Goal: Information Seeking & Learning: Learn about a topic

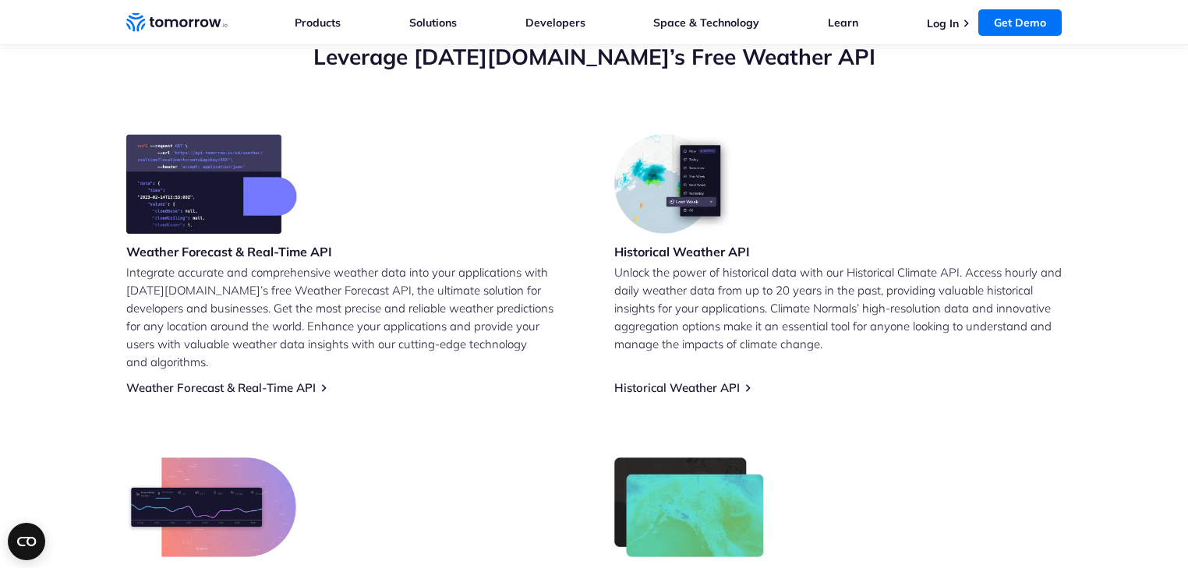
scroll to position [832, 0]
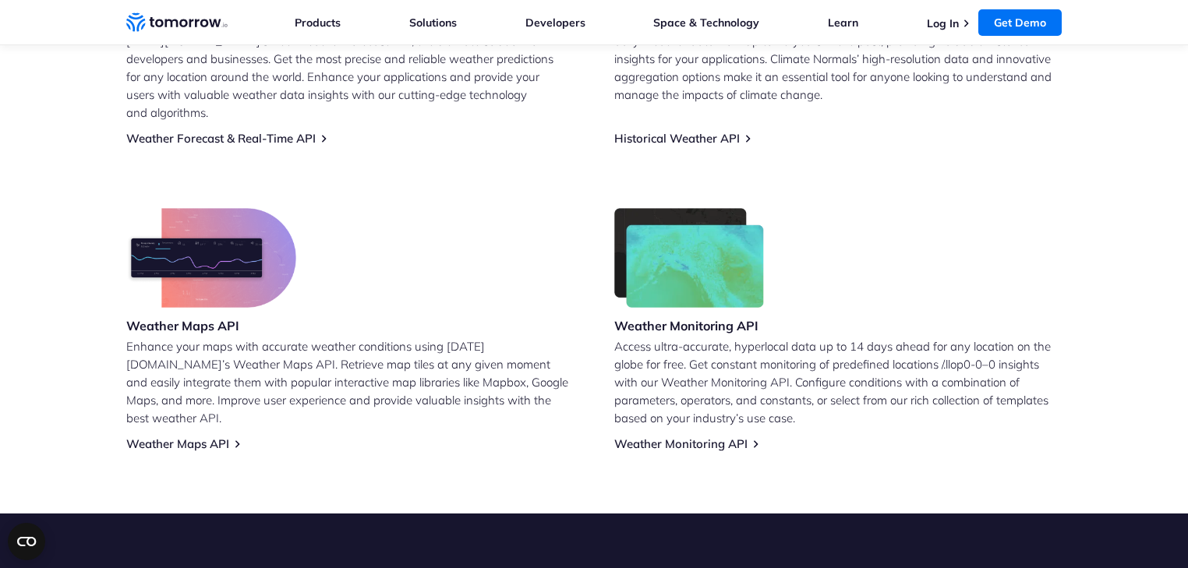
click at [200, 317] on h3 "Weather Maps API" at bounding box center [211, 325] width 170 height 17
click at [186, 436] on link "Weather Maps API" at bounding box center [177, 443] width 103 height 15
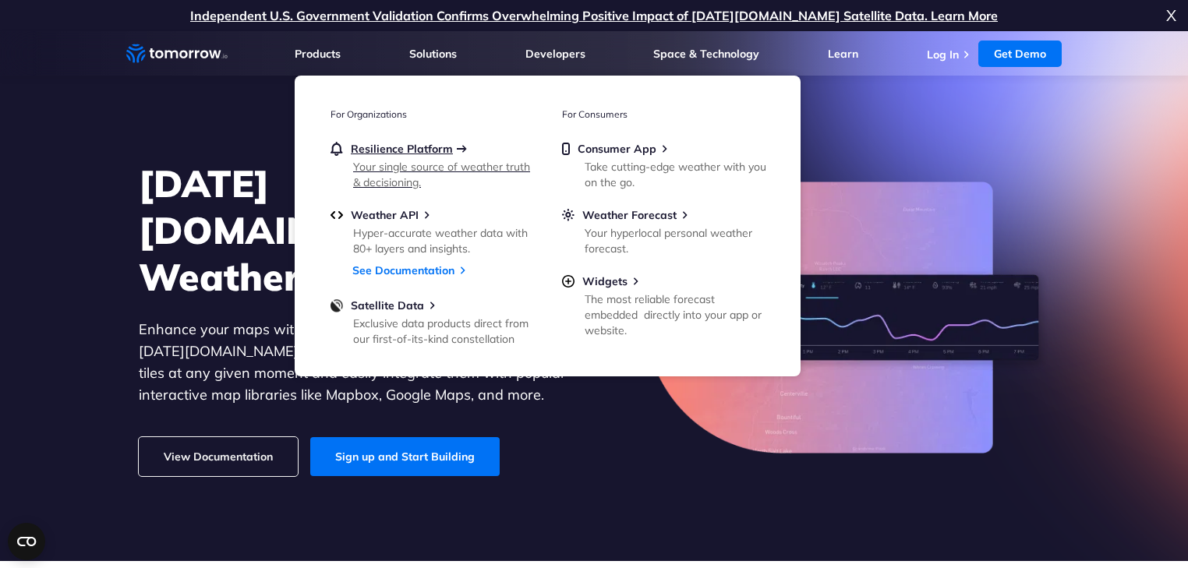
click at [369, 149] on span "Resilience Platform" at bounding box center [402, 149] width 102 height 14
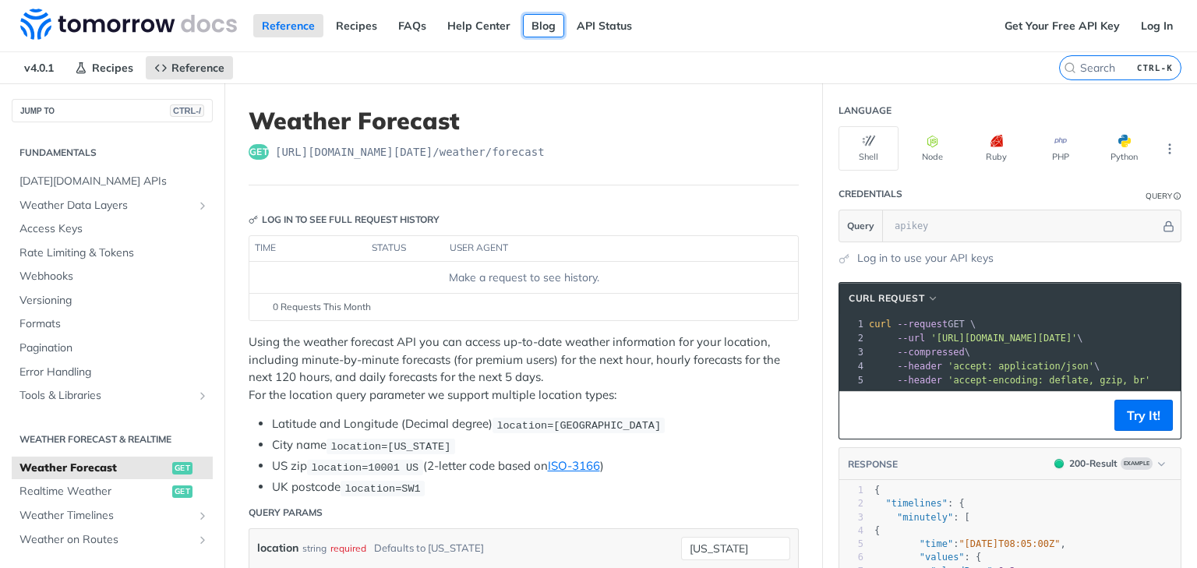
click at [535, 23] on link "Blog" at bounding box center [543, 25] width 41 height 23
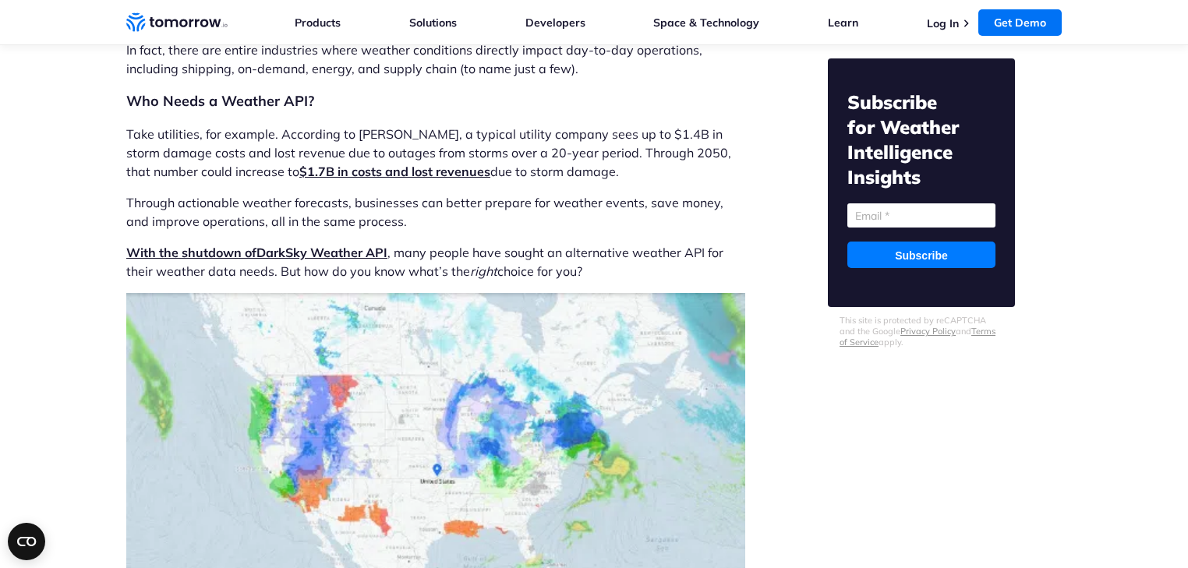
scroll to position [748, 0]
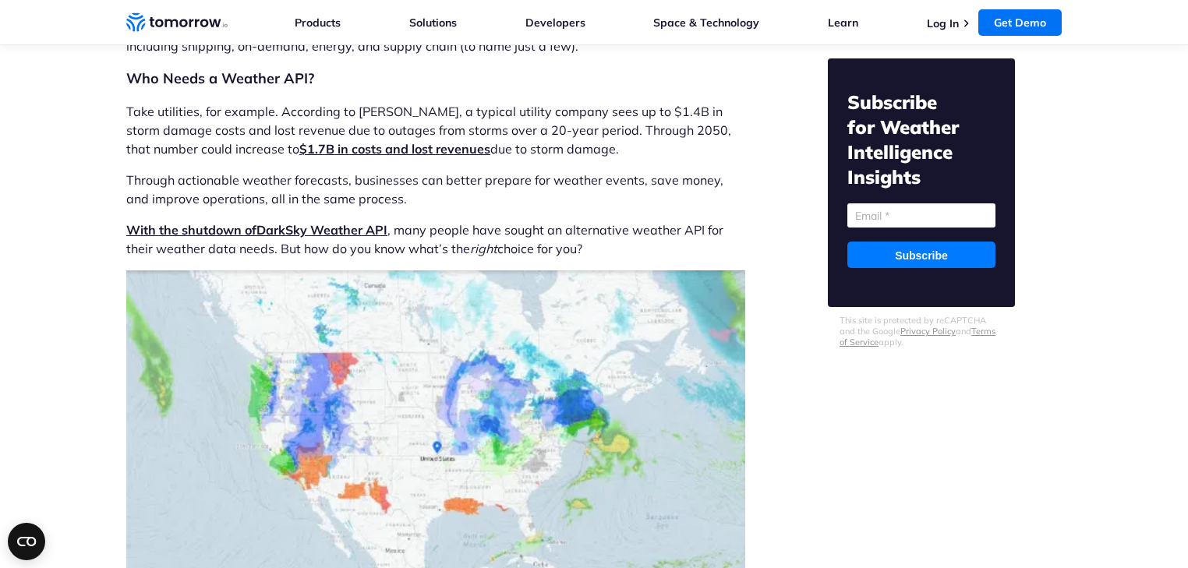
click at [346, 228] on link "With the shutdown of Dark Sky Weather API" at bounding box center [256, 230] width 261 height 16
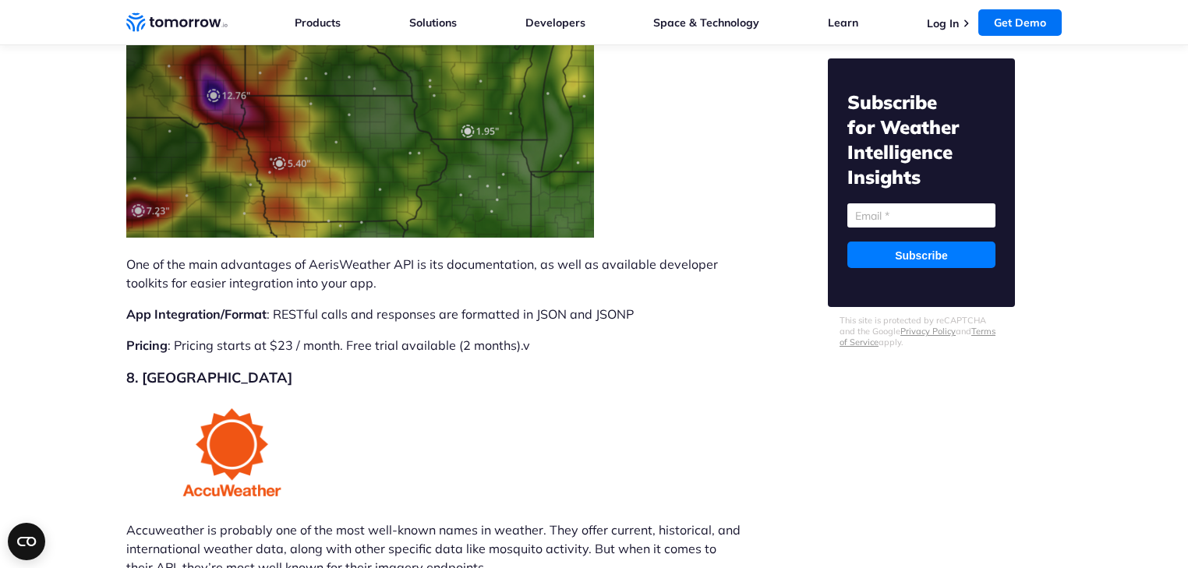
scroll to position [9477, 0]
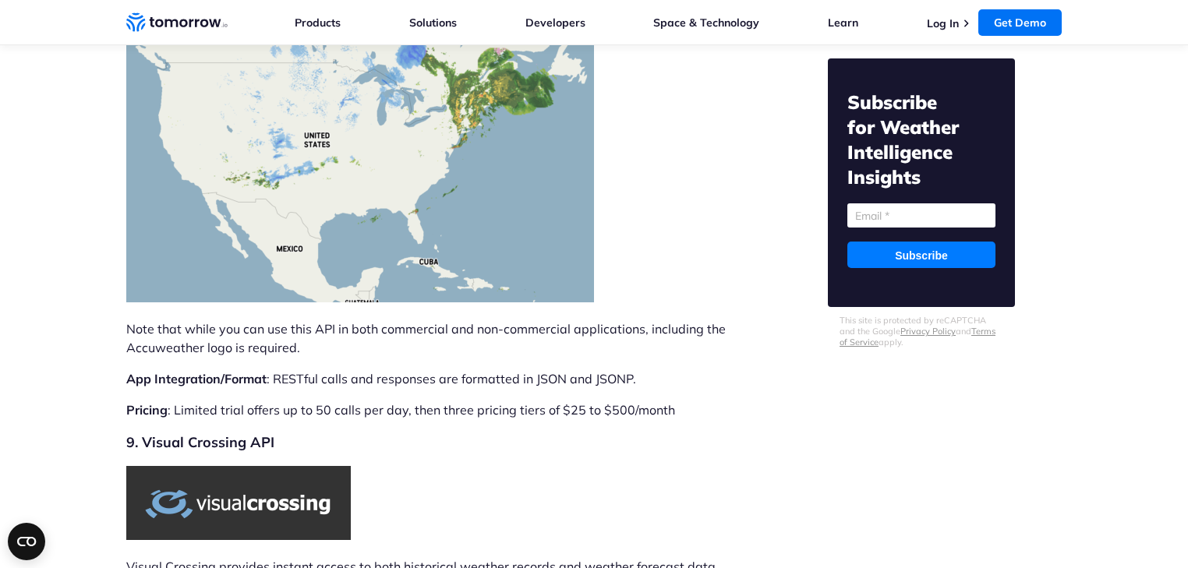
scroll to position [9643, 0]
